Goal: Transaction & Acquisition: Purchase product/service

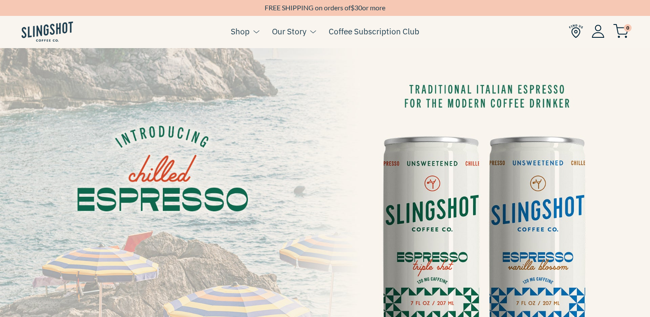
click at [571, 171] on img at bounding box center [325, 230] width 650 height 365
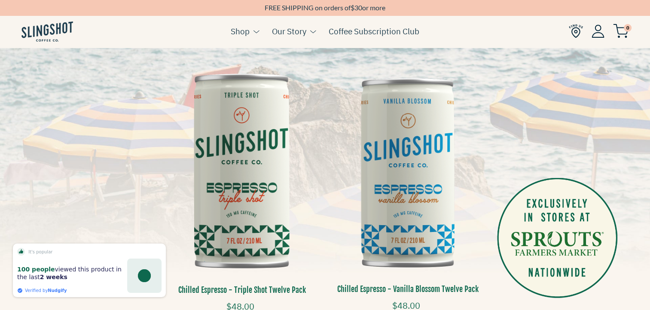
scroll to position [164, 6]
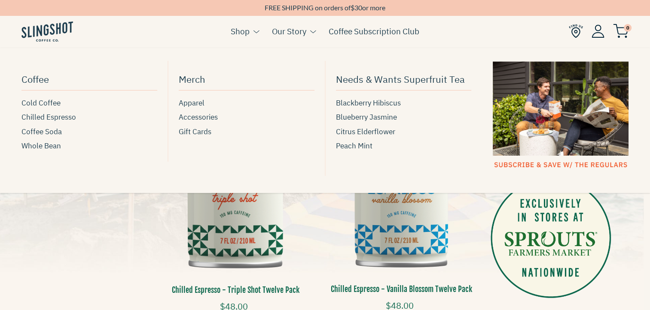
click at [239, 42] on li "Shop Coffee Cold Coffee Chilled Espresso Coffee Soda Whole Bean [GEOGRAPHIC_DAT…" at bounding box center [245, 37] width 28 height 33
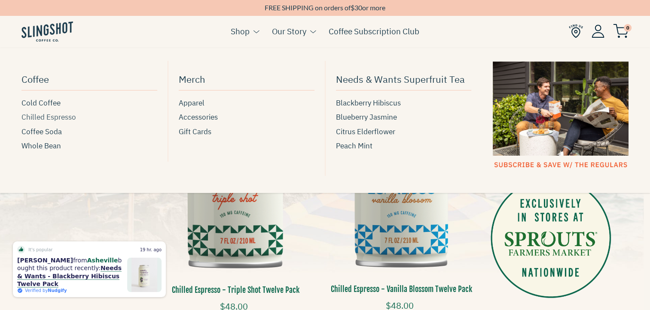
click at [44, 114] on span "Chilled Espresso" at bounding box center [48, 118] width 55 height 12
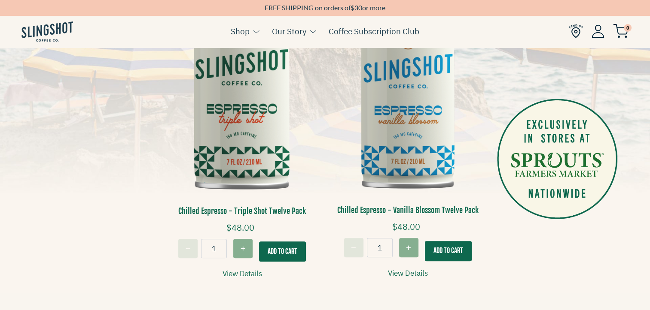
scroll to position [245, 0]
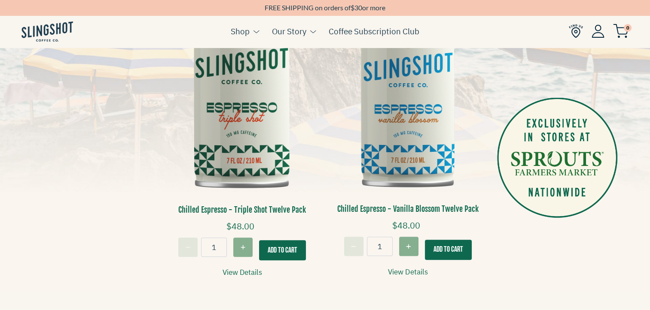
click at [421, 150] on img at bounding box center [408, 92] width 153 height 229
